Goal: Information Seeking & Learning: Learn about a topic

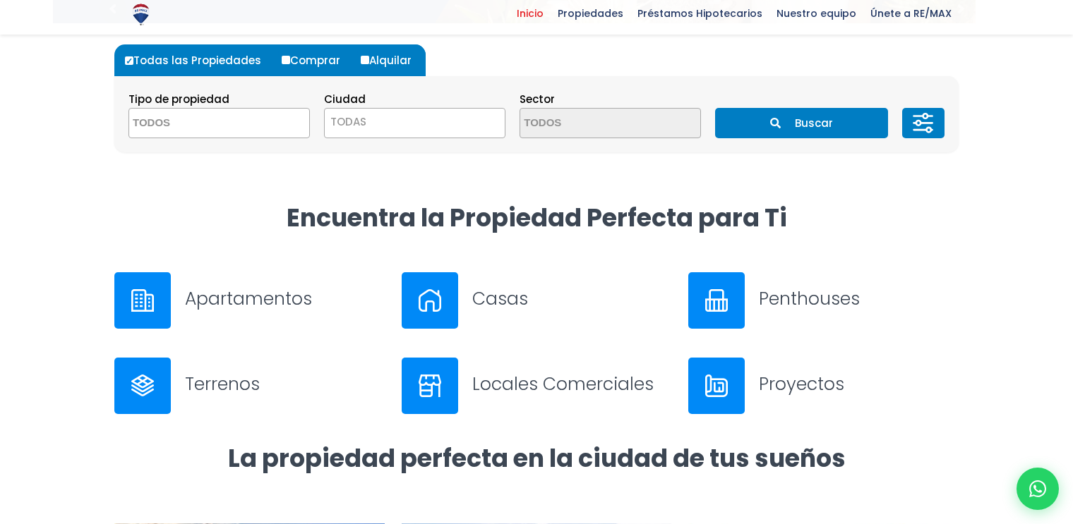
scroll to position [423, 0]
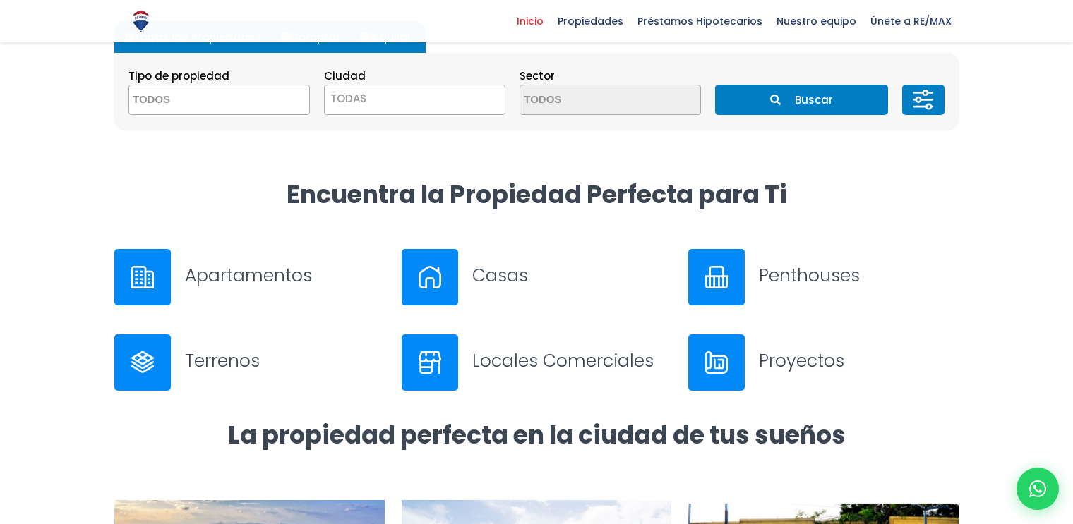
click at [252, 104] on textarea "Search" at bounding box center [197, 100] width 137 height 30
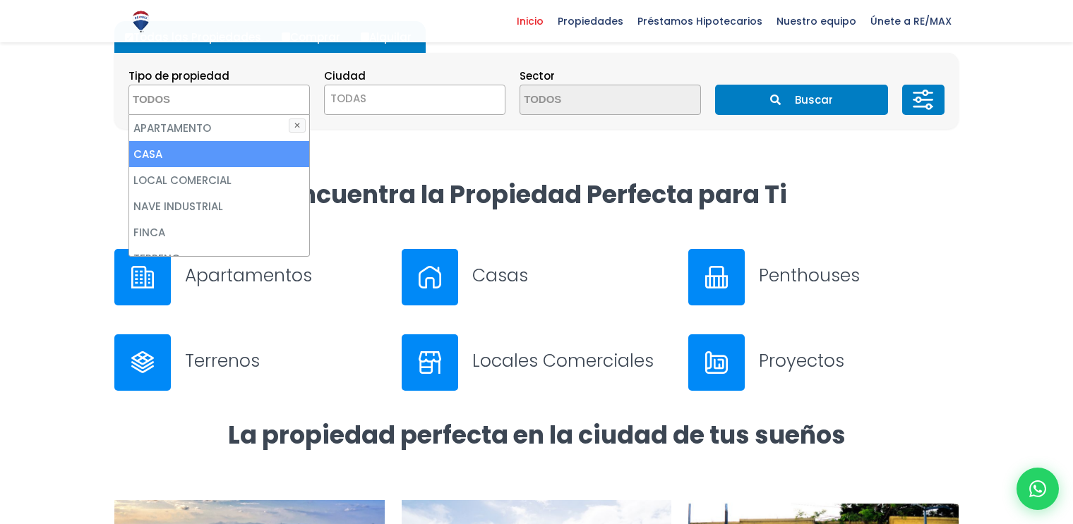
click at [149, 150] on li "CASA" at bounding box center [219, 154] width 180 height 26
select select "house"
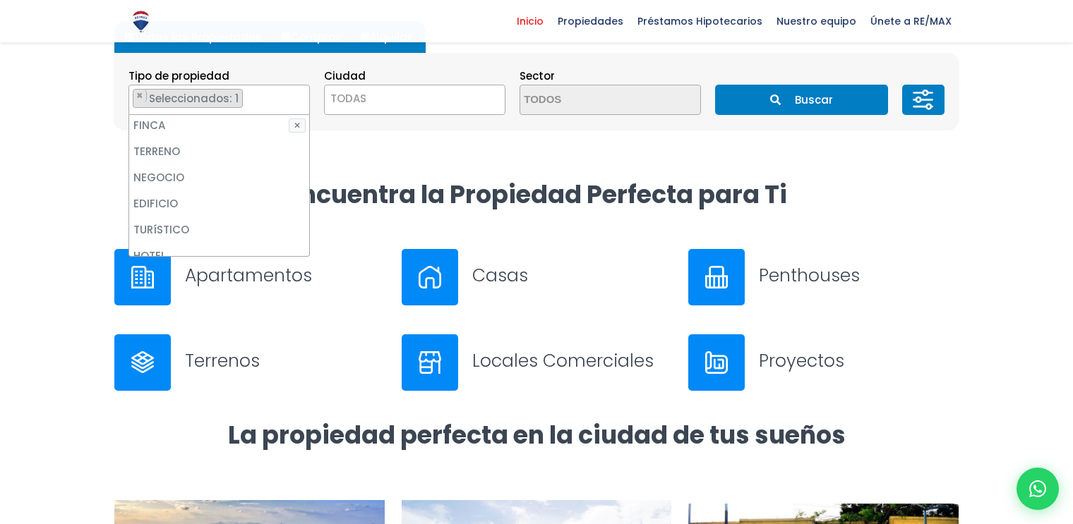
scroll to position [123, 0]
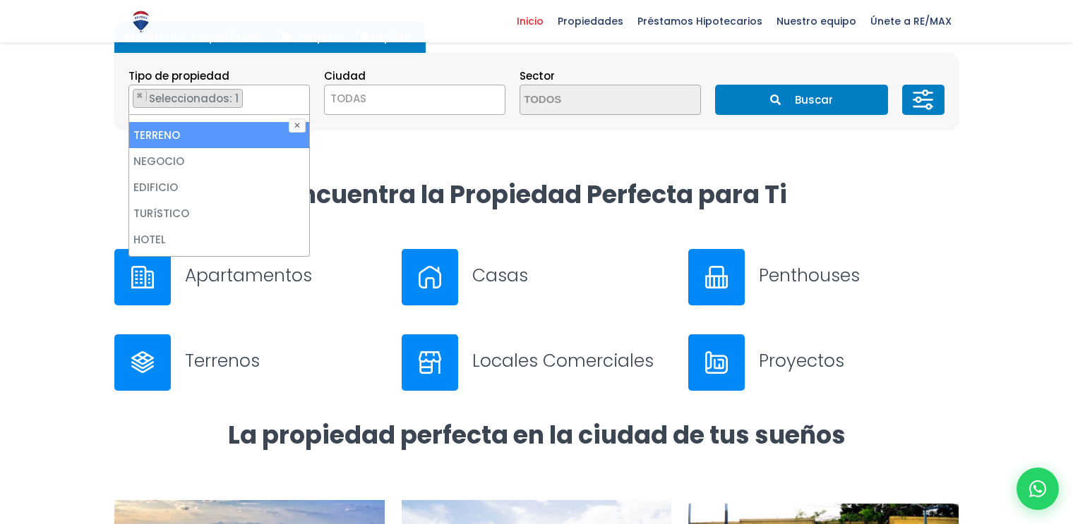
click at [167, 138] on li "TERRENO" at bounding box center [219, 135] width 180 height 26
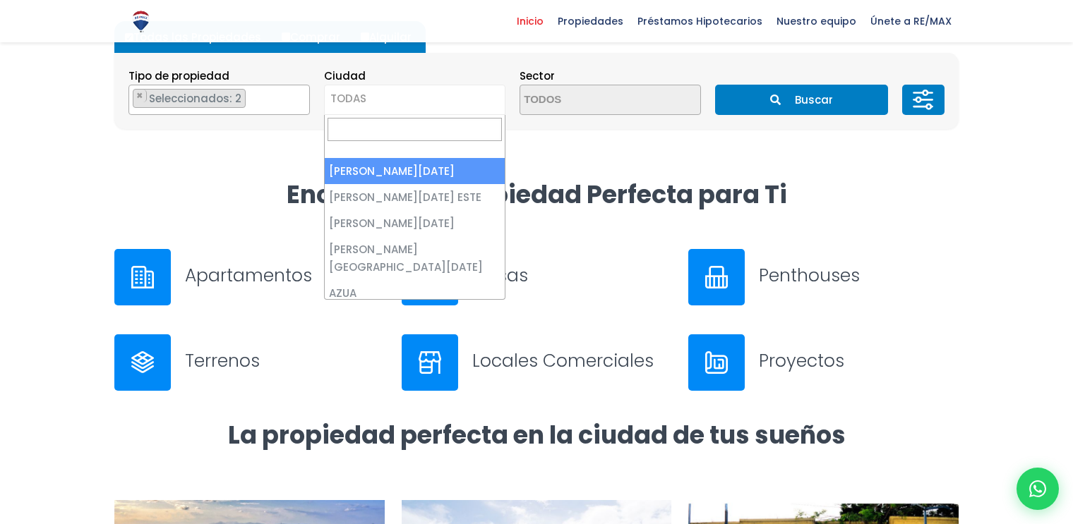
click at [485, 104] on span "TODAS" at bounding box center [415, 99] width 180 height 20
select select "1"
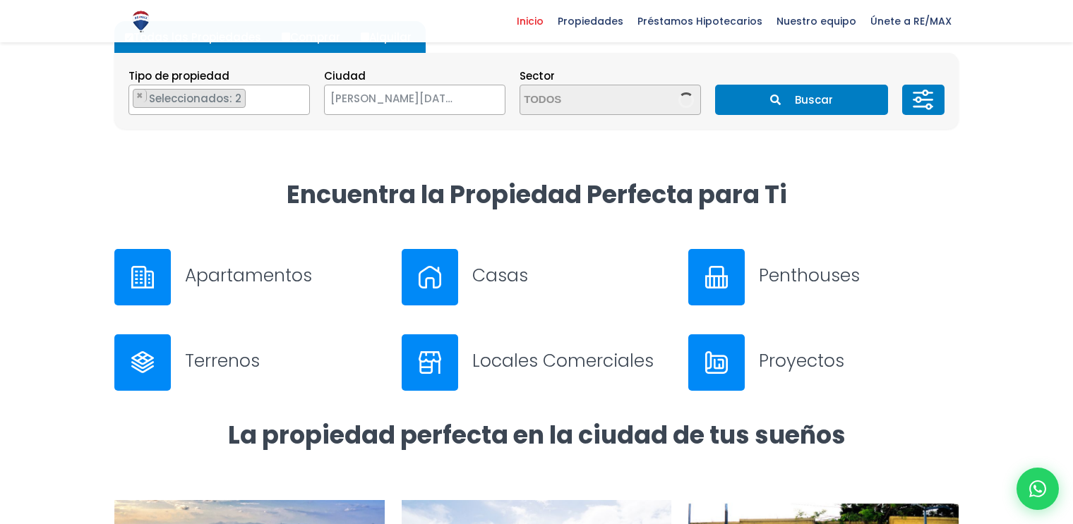
click at [680, 92] on span at bounding box center [686, 100] width 16 height 16
click at [668, 101] on span at bounding box center [609, 100] width 181 height 30
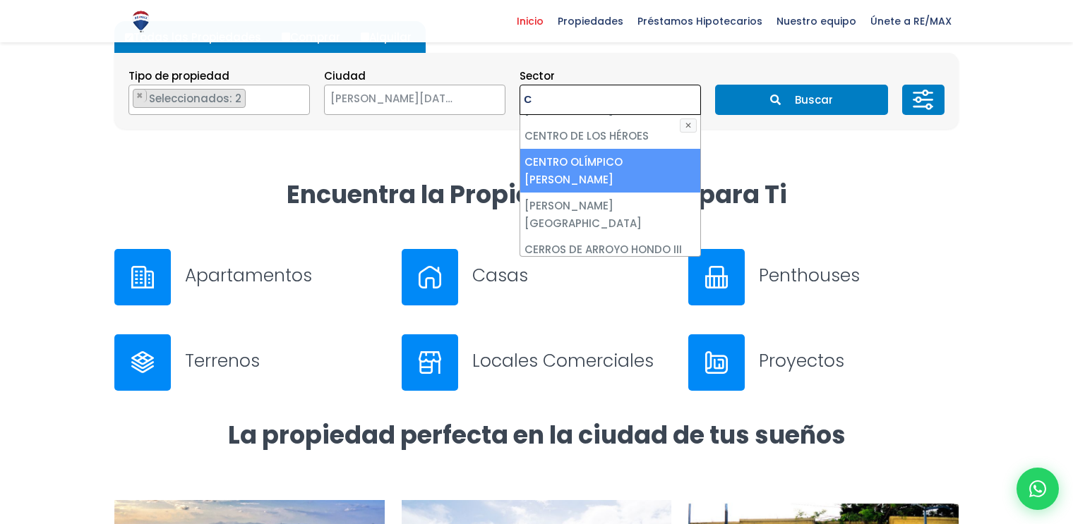
scroll to position [0, 0]
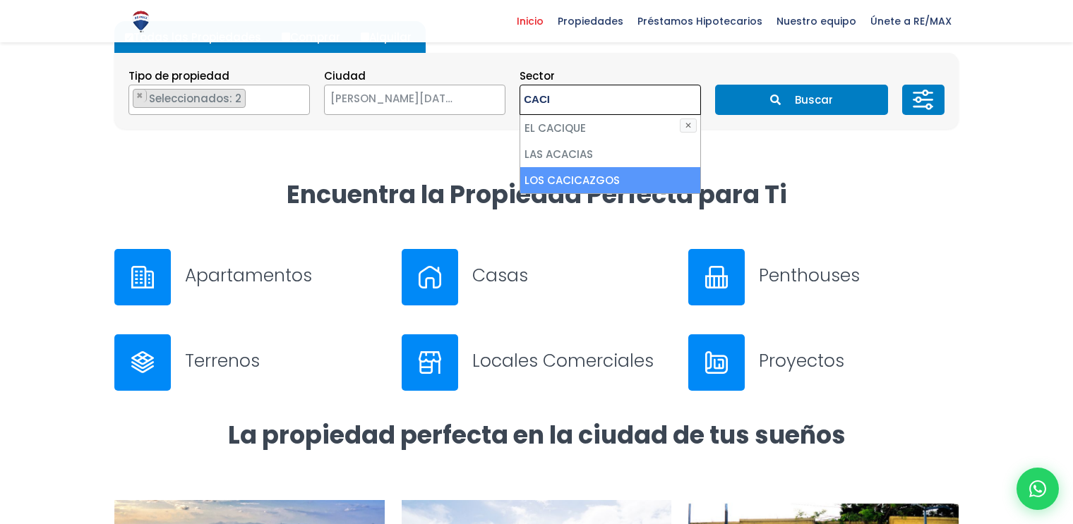
type textarea "CACI"
click at [572, 179] on li "LOS CACICAZGOS" at bounding box center [610, 180] width 180 height 26
select select "61"
click at [816, 104] on button "Buscar" at bounding box center [801, 100] width 172 height 30
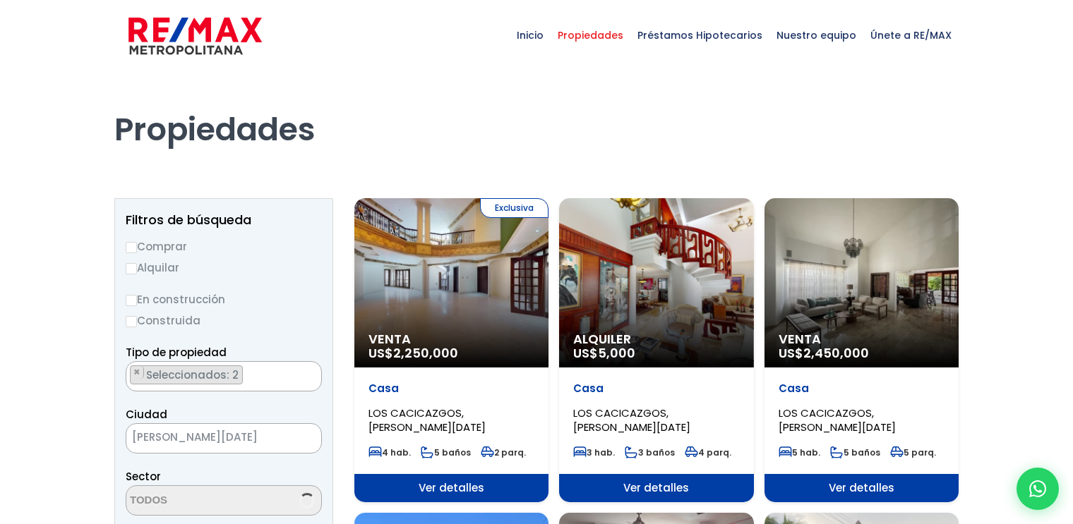
select select "61"
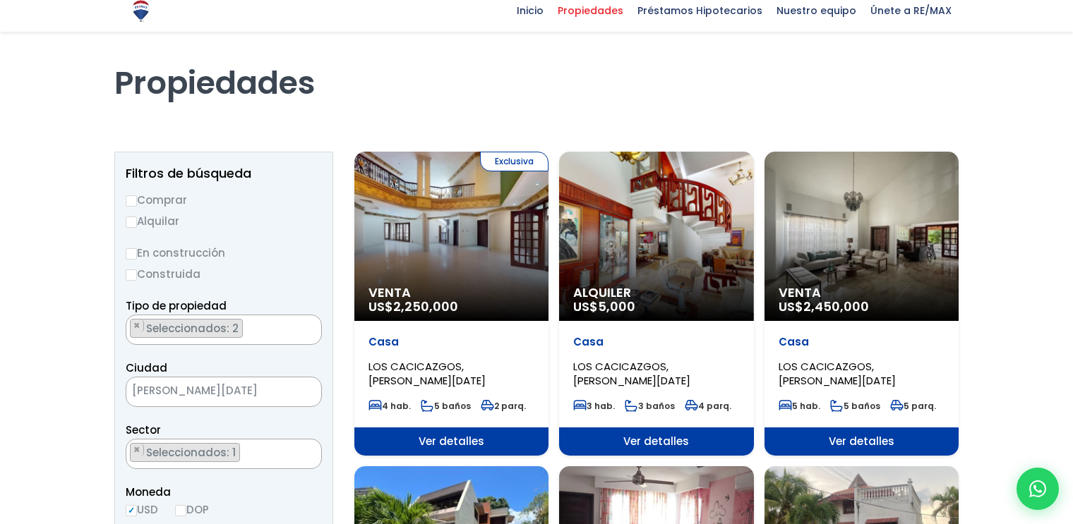
scroll to position [71, 0]
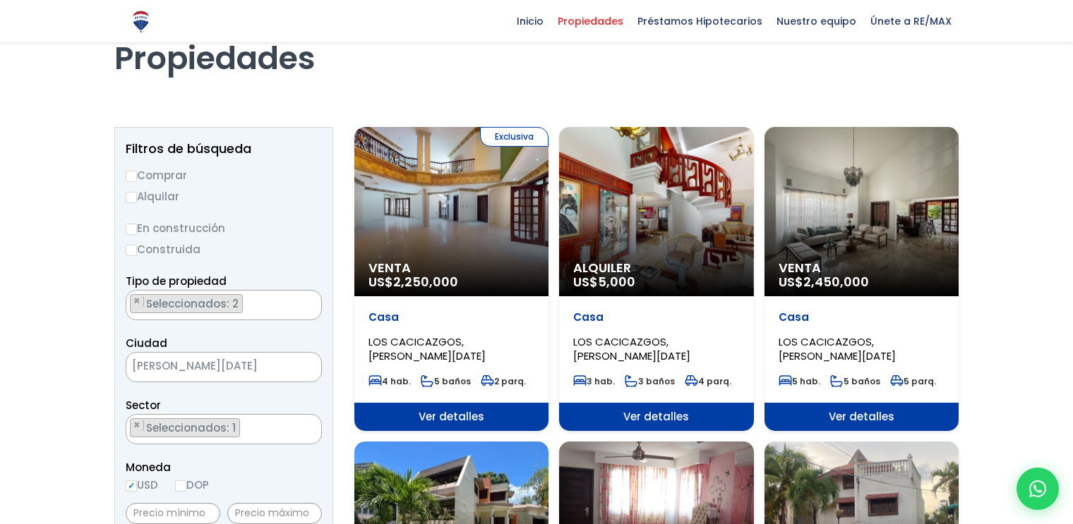
click at [432, 310] on div "Casa LOS CACICAZGOS, [PERSON_NAME][DATE] 4 hab. 5 baños 2 parq." at bounding box center [451, 349] width 194 height 107
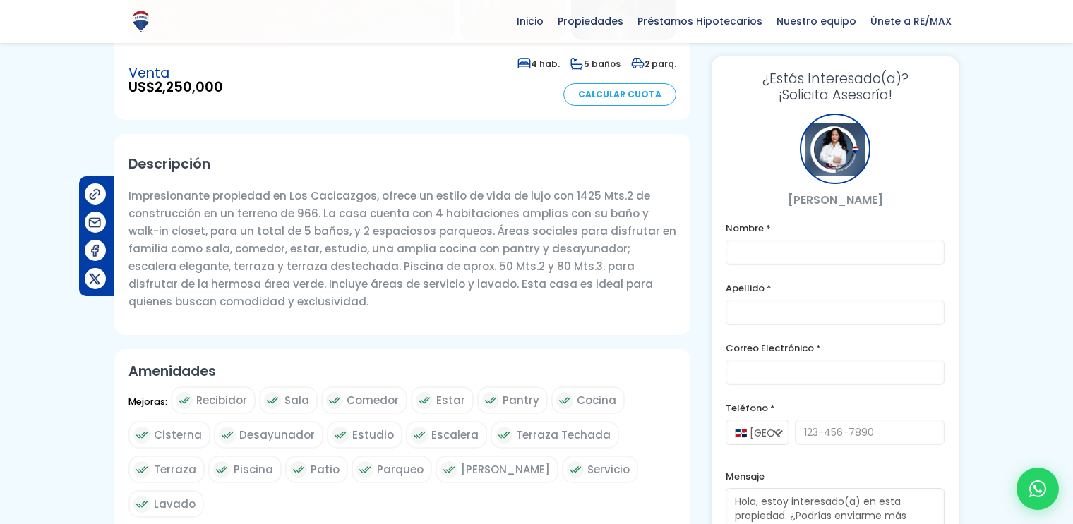
scroll to position [423, 0]
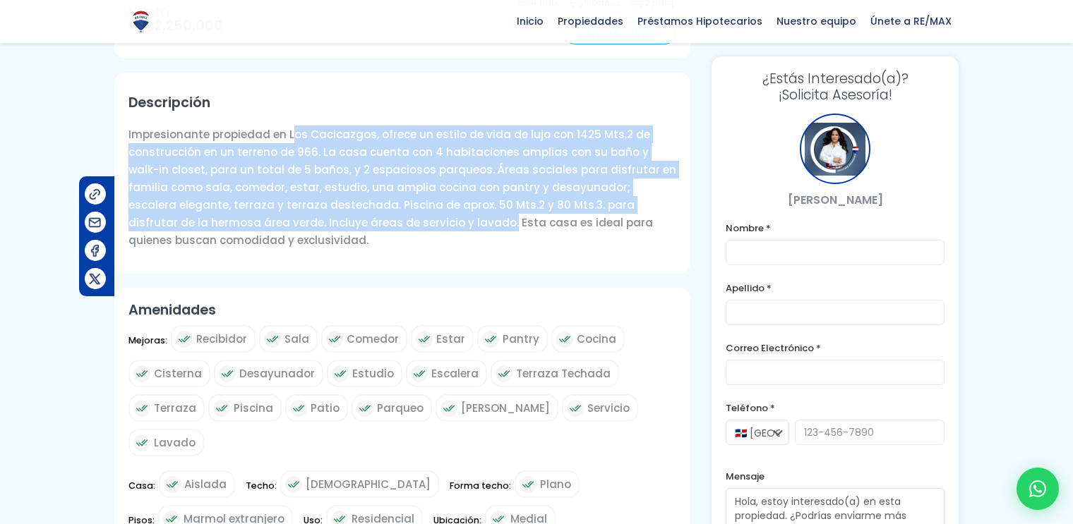
drag, startPoint x: 345, startPoint y: 223, endPoint x: 285, endPoint y: 139, distance: 103.2
click at [285, 139] on p "Impresionante propiedad en Los Cacicazgos, ofrece un estilo de vida de lujo con…" at bounding box center [402, 187] width 548 height 123
copy p "Los Cacicazgos, ofrece un estilo de vida de lujo con 1425 Mts.2 de construcción…"
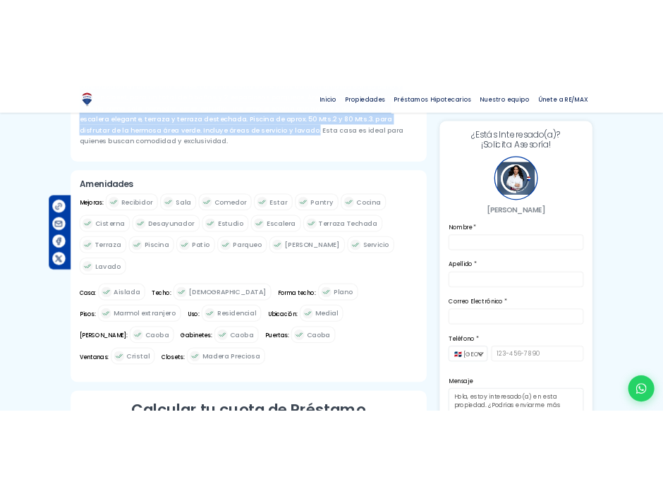
scroll to position [565, 0]
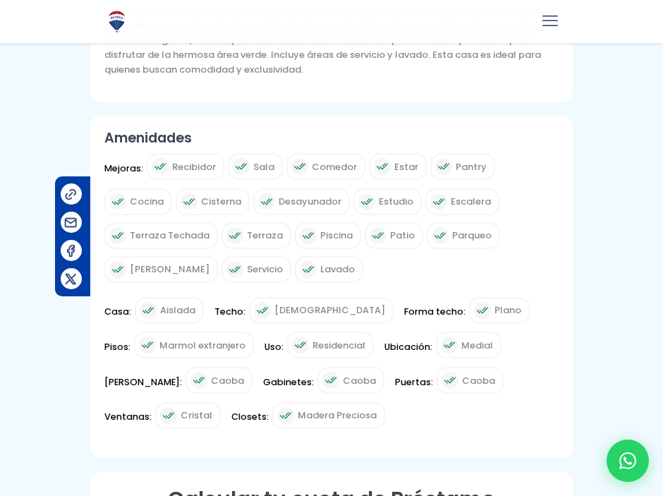
click at [525, 117] on div "Amenidades Mejoras: Recibidor Sala Comedor Estar Pantry Cocina Cisterna Desayun…" at bounding box center [331, 287] width 483 height 342
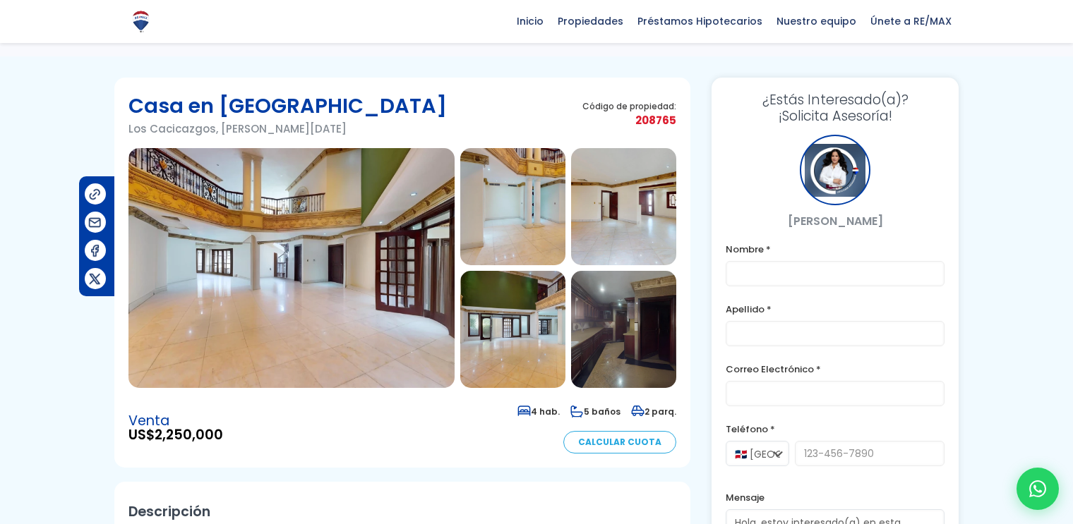
scroll to position [0, 0]
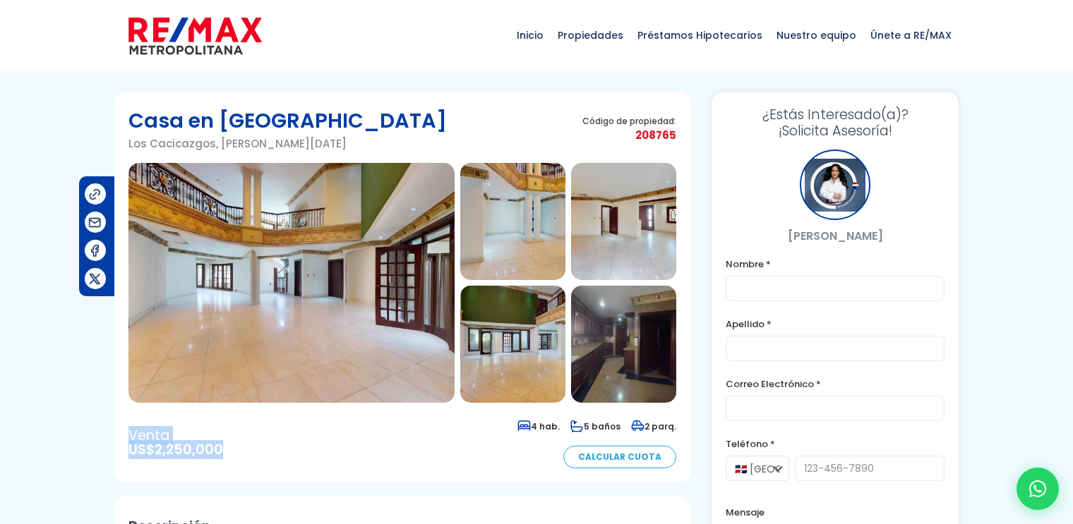
drag, startPoint x: 132, startPoint y: 437, endPoint x: 247, endPoint y: 445, distance: 115.3
click at [223, 448] on div "Venta US$ 2,250,000" at bounding box center [175, 443] width 95 height 28
copy div "Venta US$ 2,250,000"
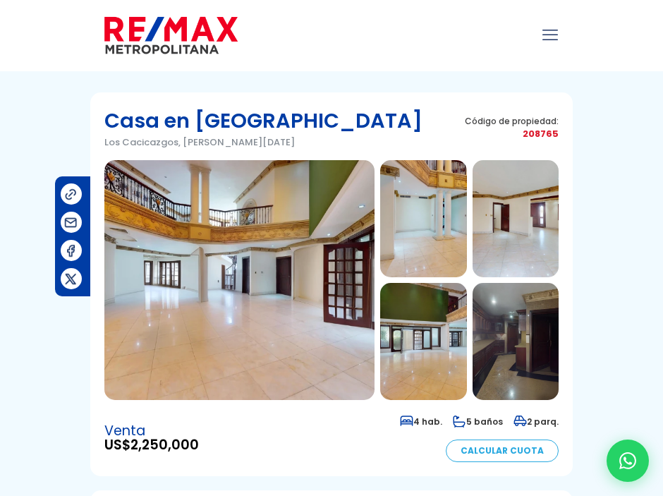
click at [541, 56] on div at bounding box center [331, 35] width 483 height 71
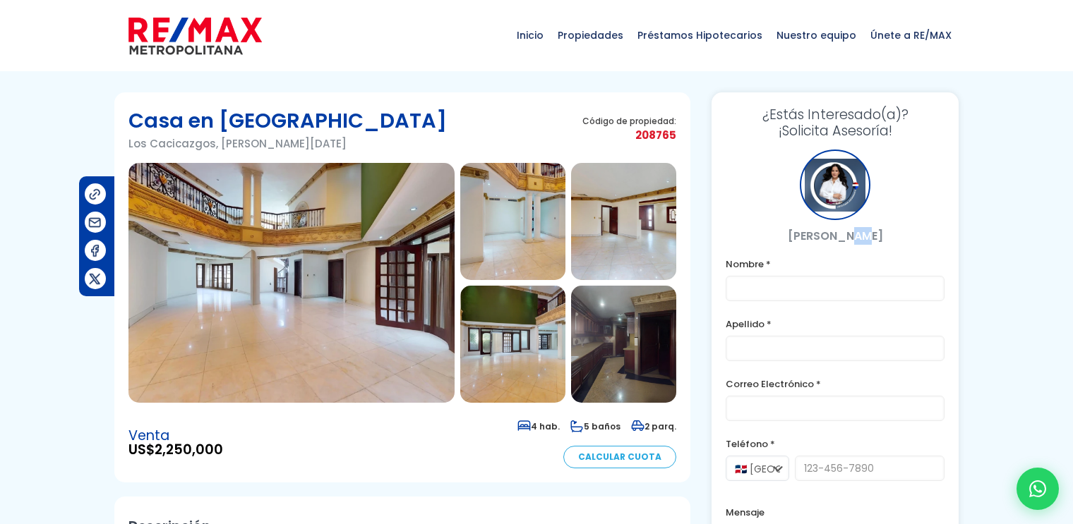
drag, startPoint x: 879, startPoint y: 239, endPoint x: 860, endPoint y: 239, distance: 19.1
click at [860, 239] on p "Vanesa Perez" at bounding box center [834, 236] width 219 height 18
drag, startPoint x: 787, startPoint y: 234, endPoint x: 883, endPoint y: 237, distance: 96.7
click at [883, 237] on p "[PERSON_NAME]" at bounding box center [834, 236] width 219 height 18
copy p "[PERSON_NAME]"
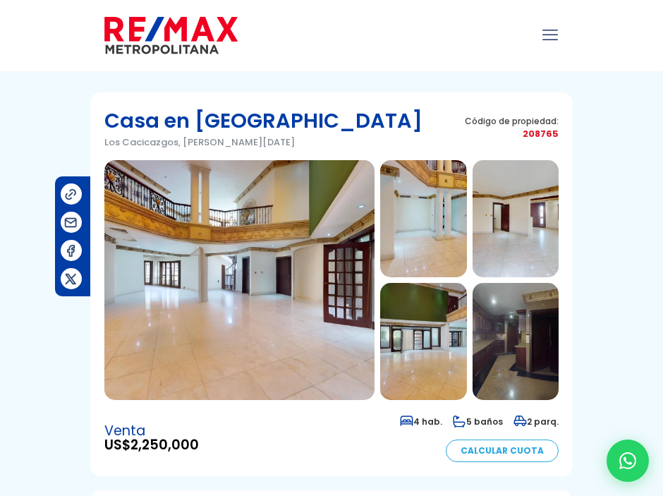
click at [433, 64] on div at bounding box center [331, 35] width 483 height 71
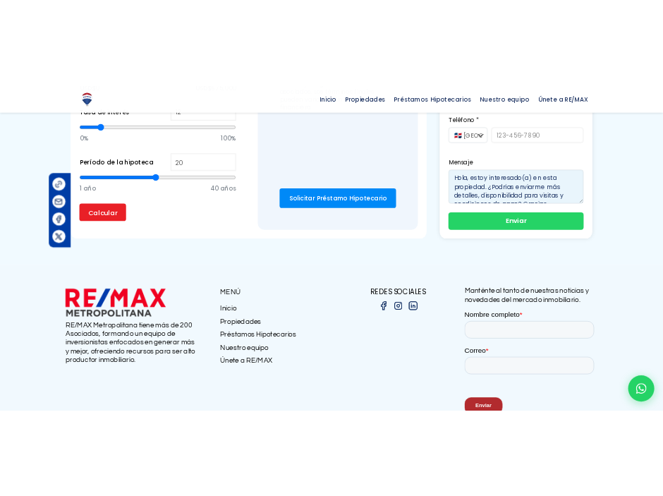
scroll to position [1301, 0]
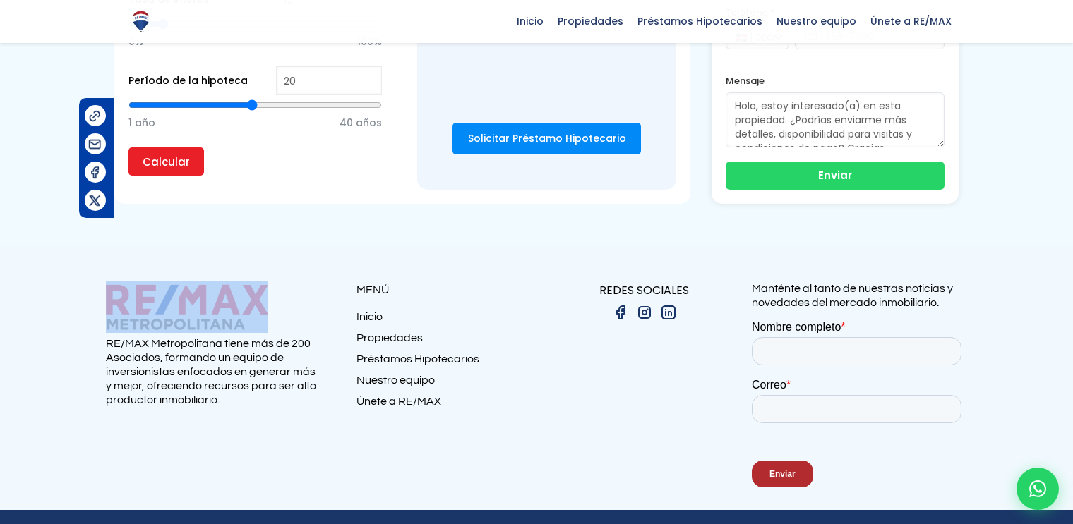
drag, startPoint x: 99, startPoint y: 248, endPoint x: 158, endPoint y: 259, distance: 60.3
click at [158, 259] on section "RE/MAX Metropolitana tiene más de 200 Asociados, formando un equipo de inversio…" at bounding box center [536, 378] width 1073 height 264
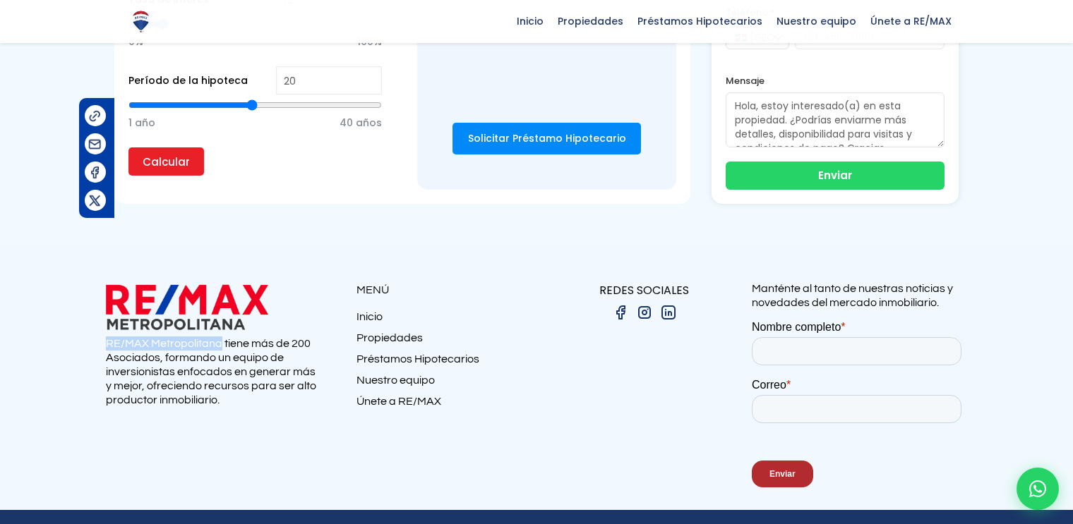
drag, startPoint x: 107, startPoint y: 307, endPoint x: 219, endPoint y: 311, distance: 113.0
click at [219, 337] on p "RE/MAX Metropolitana tiene más de 200 Asociados, formando un equipo de inversio…" at bounding box center [213, 372] width 215 height 71
copy p "RE/MAX Metropolitana"
